Goal: Transaction & Acquisition: Purchase product/service

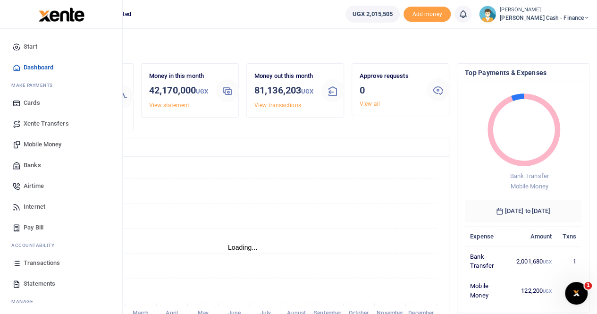
click at [54, 144] on span "Mobile Money" at bounding box center [43, 144] width 38 height 9
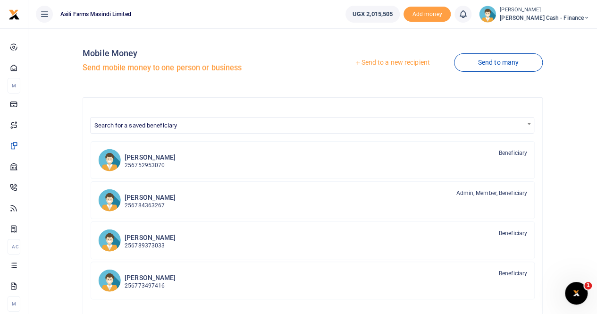
click at [384, 63] on link "Send to a new recipient" at bounding box center [392, 62] width 123 height 17
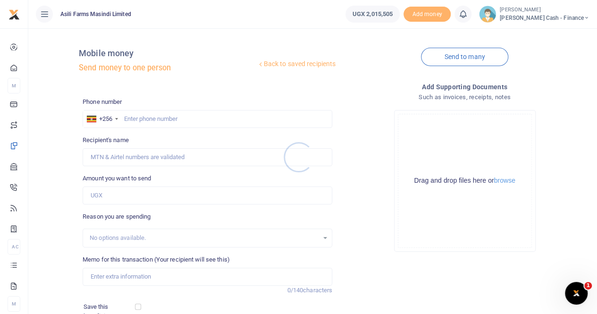
click at [135, 115] on div at bounding box center [298, 157] width 597 height 314
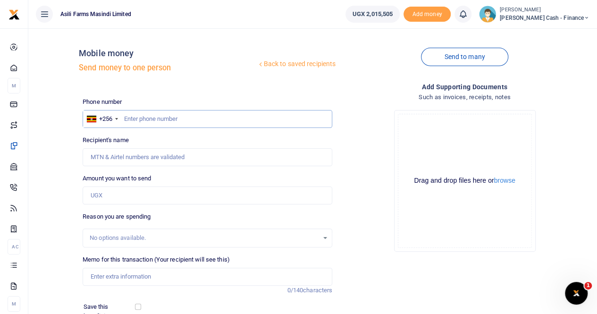
click at [128, 116] on input "text" at bounding box center [208, 119] width 250 height 18
paste input "256 705 350 869"
click at [136, 119] on input "256 705 350 869" at bounding box center [208, 119] width 250 height 18
type input "256705 350 869"
drag, startPoint x: 261, startPoint y: 120, endPoint x: 102, endPoint y: 129, distance: 158.9
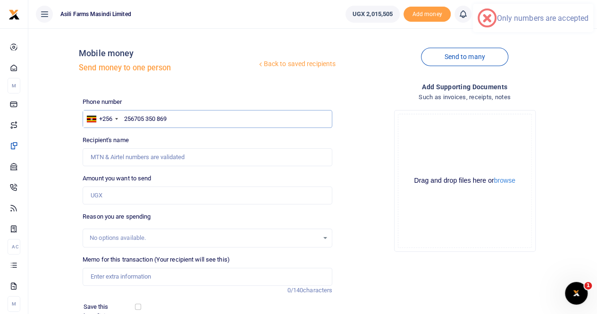
click at [102, 129] on div "Phone number +256 Uganda +256 256705 350 869 Phone is required. Recipient's nam…" at bounding box center [207, 241] width 257 height 289
